Goal: Navigation & Orientation: Find specific page/section

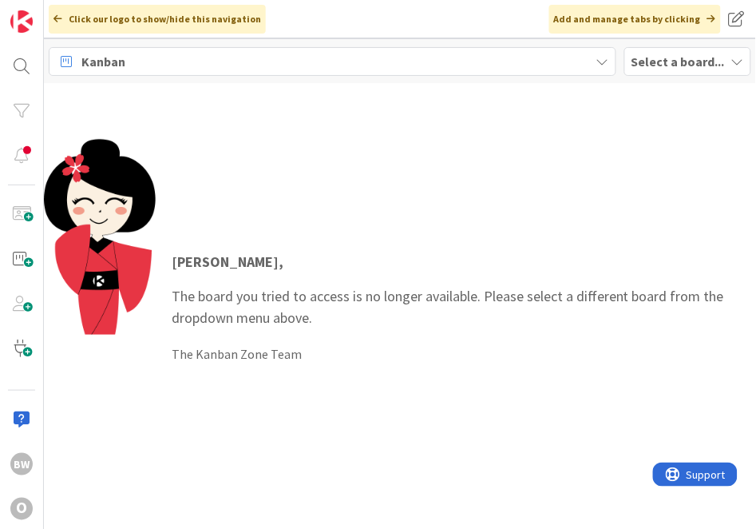
click at [658, 54] on b "Select a board..." at bounding box center [678, 62] width 93 height 16
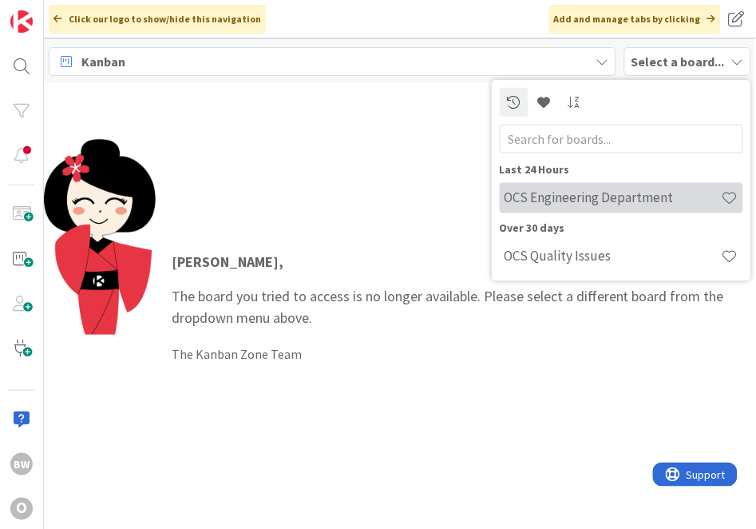
click at [530, 200] on h4 "OCS Engineering Department" at bounding box center [613, 197] width 217 height 16
